Goal: Find specific page/section: Find specific page/section

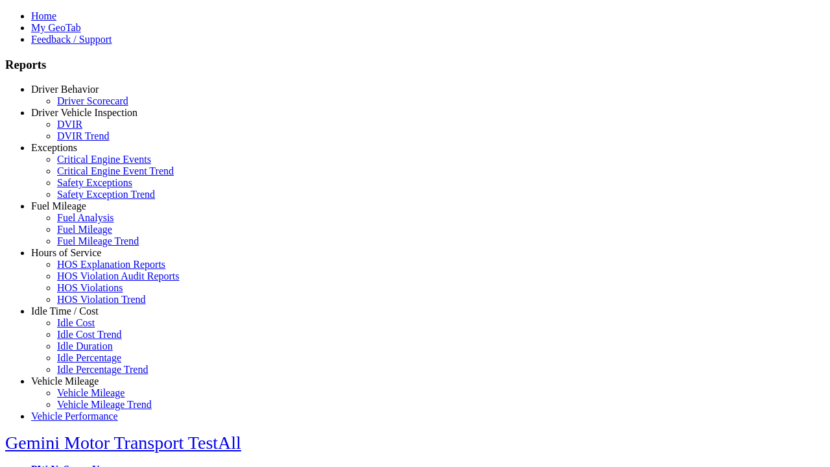
click at [75, 153] on link "Exceptions" at bounding box center [54, 147] width 46 height 11
click at [84, 188] on link "Safety Exceptions" at bounding box center [94, 182] width 75 height 11
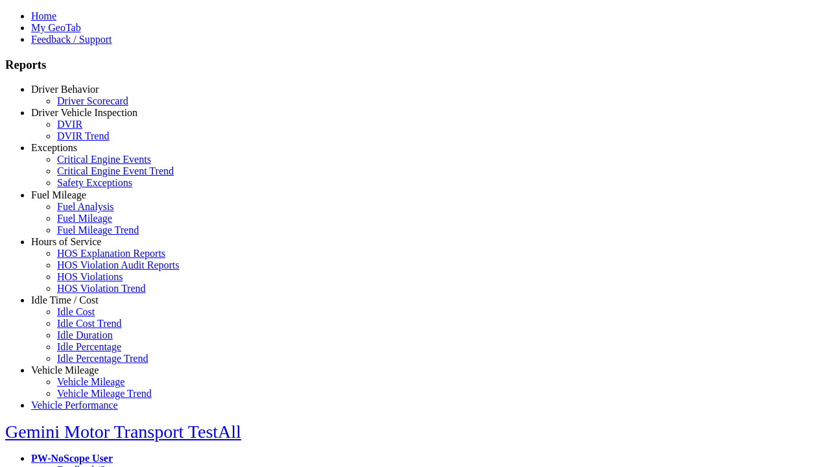
scroll to position [56, 0]
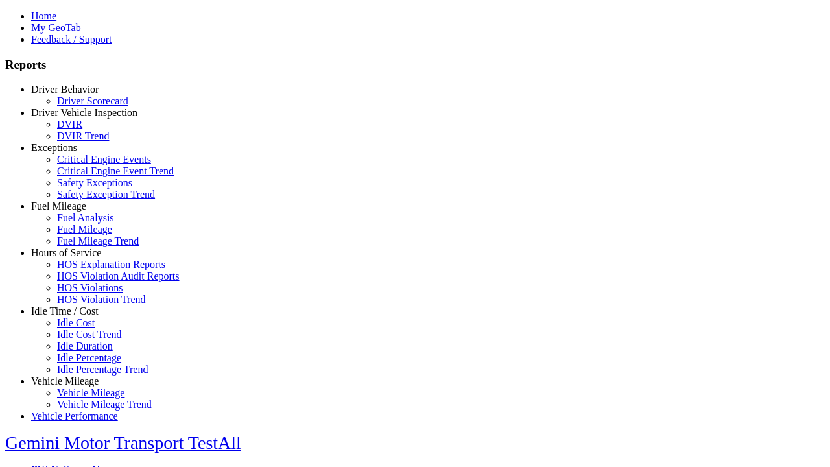
type input "**********"
